Goal: Task Accomplishment & Management: Manage account settings

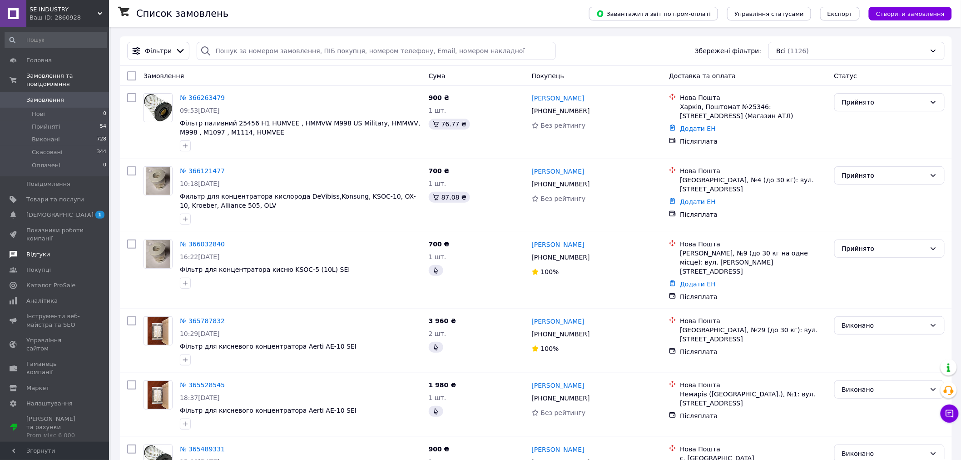
click at [41, 250] on span "Відгуки" at bounding box center [38, 254] width 24 height 8
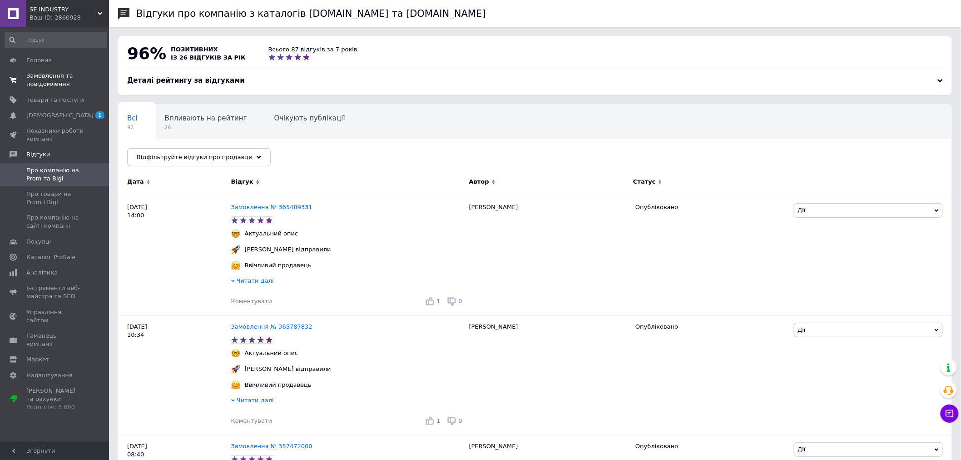
click at [41, 82] on span "Замовлення та повідомлення" at bounding box center [55, 80] width 58 height 16
